Goal: Find specific page/section: Find specific page/section

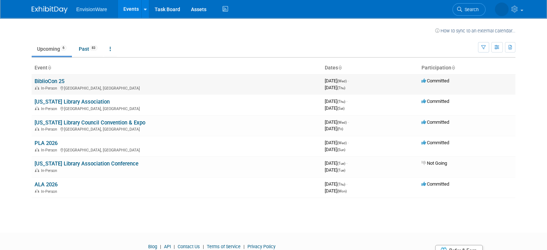
click at [56, 82] on link "BiblioCon 25" at bounding box center [50, 81] width 30 height 6
click at [77, 100] on link "[US_STATE] Library Association" at bounding box center [72, 101] width 75 height 6
click at [58, 82] on link "BiblioCon 25" at bounding box center [50, 81] width 30 height 6
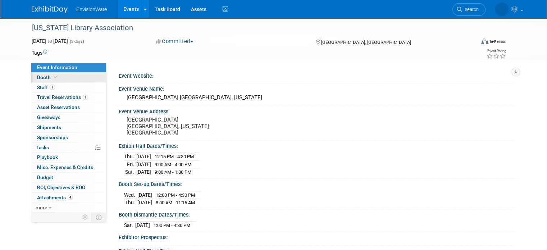
click at [36, 74] on link "Booth" at bounding box center [68, 78] width 75 height 10
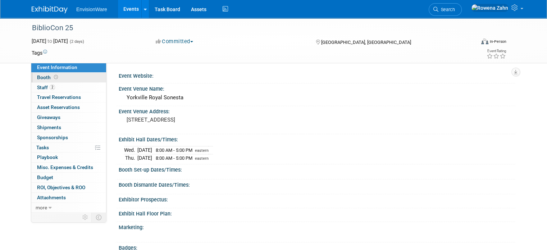
click at [42, 76] on span "Booth" at bounding box center [48, 77] width 22 height 6
